Goal: Transaction & Acquisition: Purchase product/service

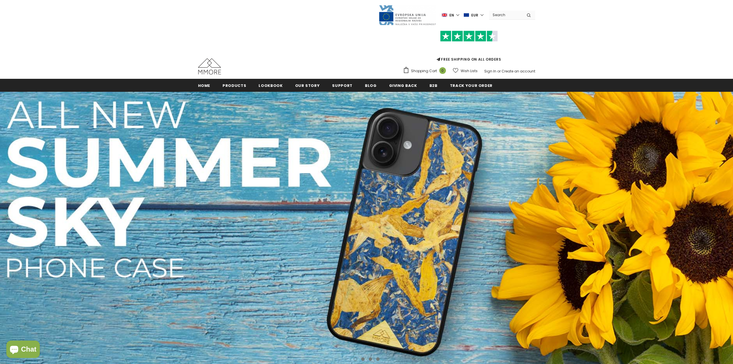
click at [498, 16] on input "Search Site" at bounding box center [505, 15] width 33 height 8
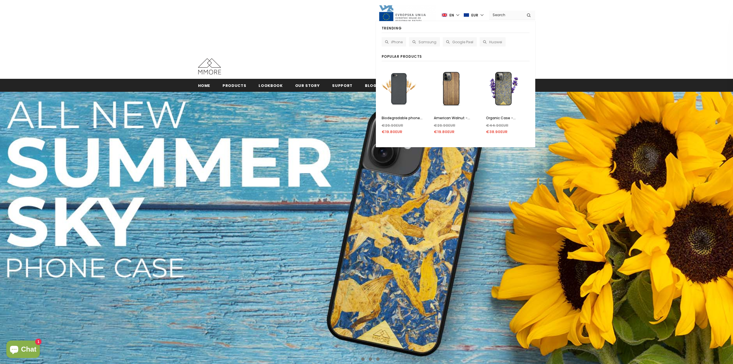
click at [285, 48] on div "FREE SHIPPING ON ALL ORDERS Shopping Cart 0 Close Your bag 0 items Your cart is…" at bounding box center [366, 51] width 337 height 50
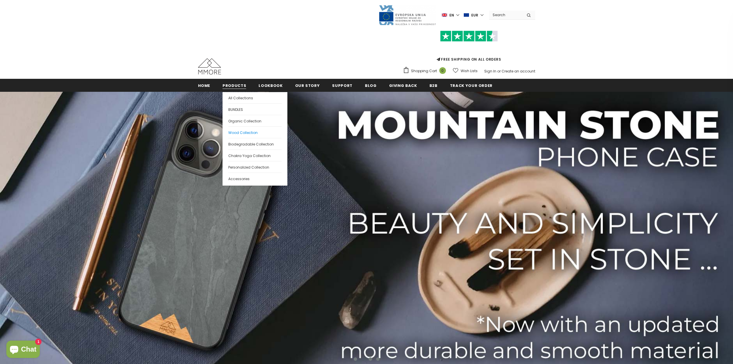
click at [253, 129] on link "Wood Collection" at bounding box center [254, 132] width 53 height 12
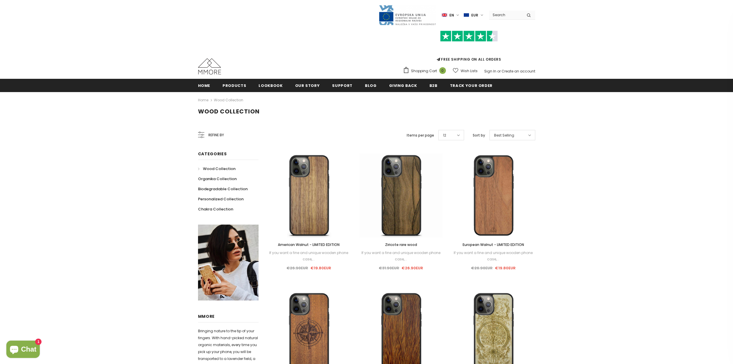
click at [208, 129] on div "Refine by" at bounding box center [211, 135] width 26 height 14
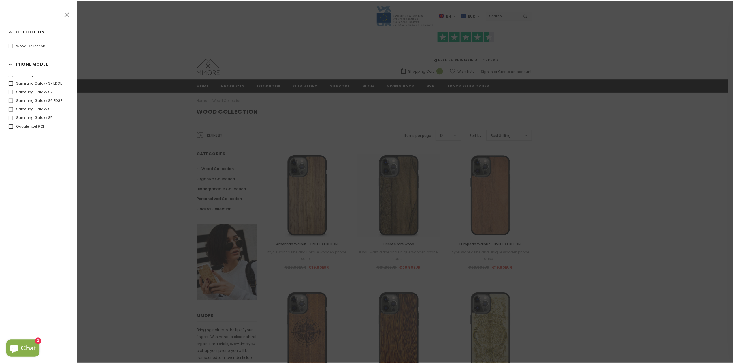
scroll to position [562, 0]
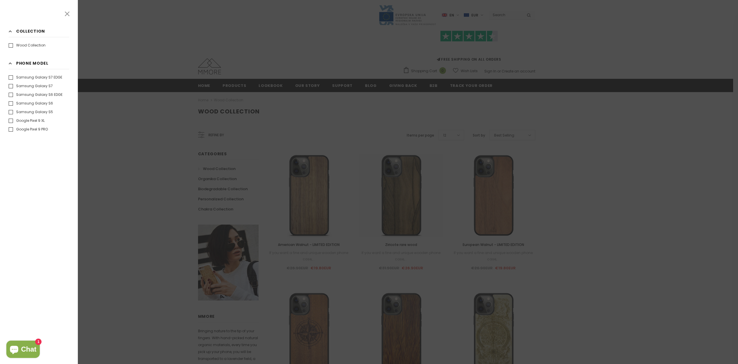
click at [174, 133] on div at bounding box center [369, 182] width 738 height 364
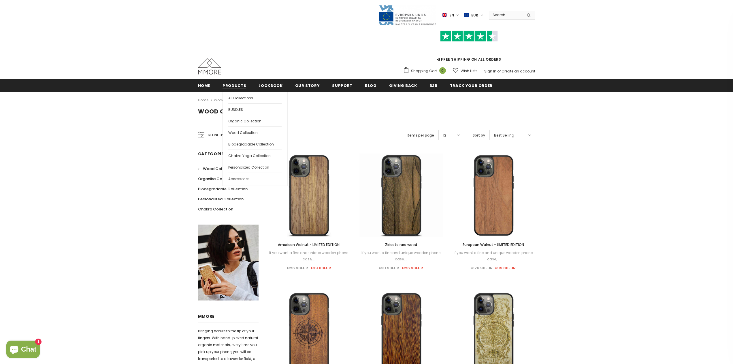
click at [232, 83] on span "Products" at bounding box center [235, 85] width 24 height 5
click at [238, 97] on span "All Collections" at bounding box center [240, 97] width 25 height 5
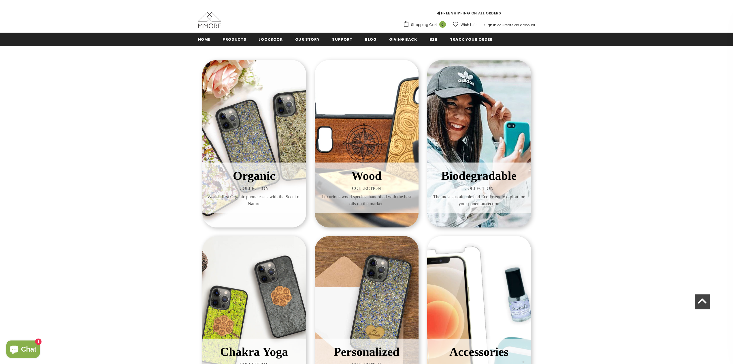
scroll to position [31, 0]
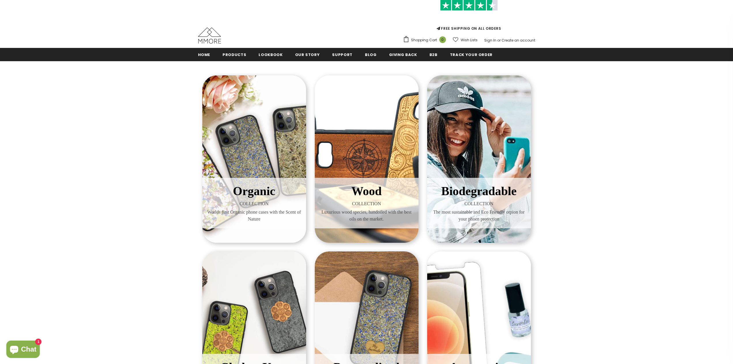
click at [236, 141] on div "Organic COLLECTION Worlds first Organic phone cases with the Scent of Nature" at bounding box center [254, 158] width 104 height 167
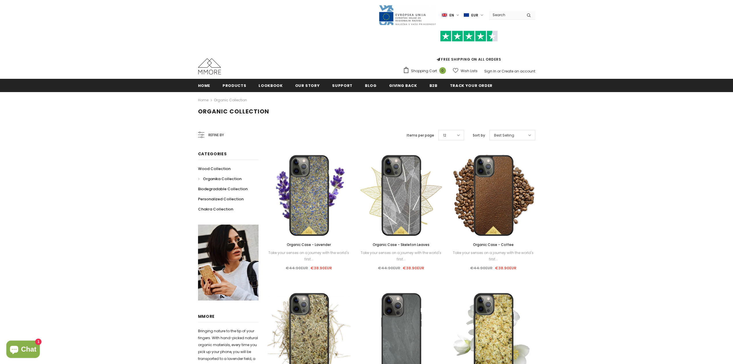
click at [210, 132] on span "Refine by" at bounding box center [216, 135] width 16 height 6
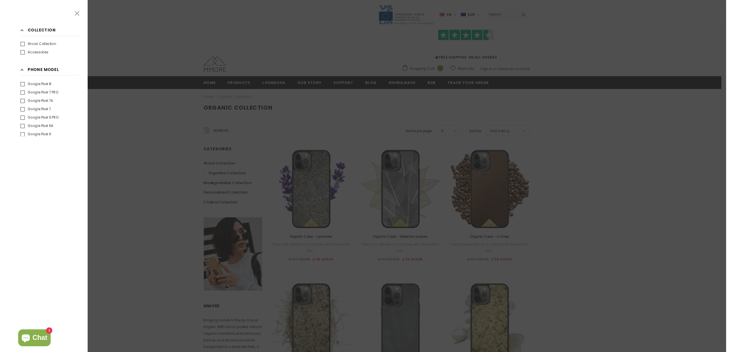
scroll to position [632, 0]
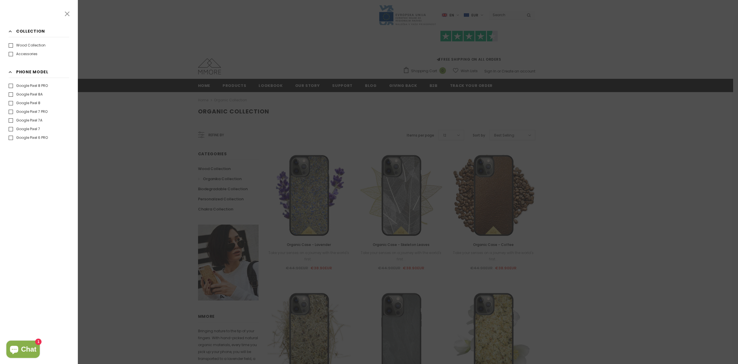
click at [51, 169] on div "Refine by Clear all Collection Clear Wood Collection" at bounding box center [39, 182] width 78 height 364
